Goal: Task Accomplishment & Management: Manage account settings

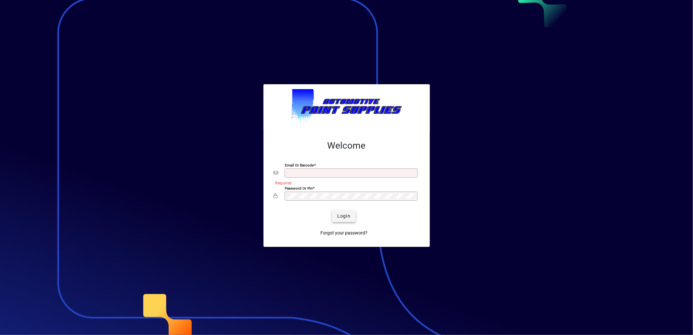
type input "**********"
click at [348, 219] on span "Login" at bounding box center [343, 216] width 13 height 7
